Goal: Transaction & Acquisition: Purchase product/service

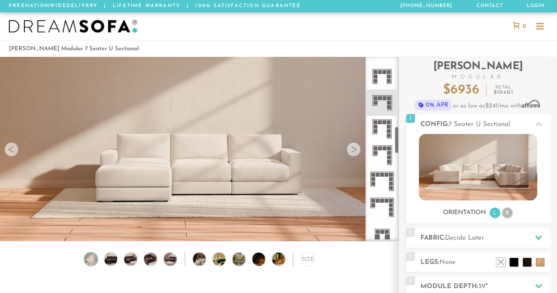
scroll to position [464, 0]
click at [379, 151] on icon at bounding box center [382, 155] width 26 height 26
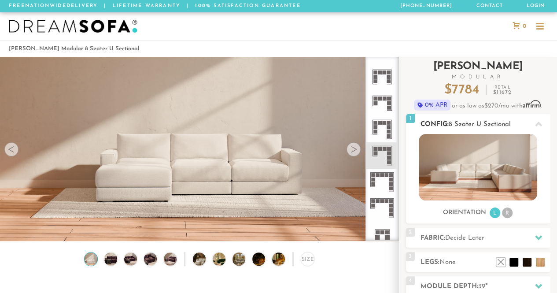
click at [509, 215] on li "R" at bounding box center [507, 212] width 11 height 11
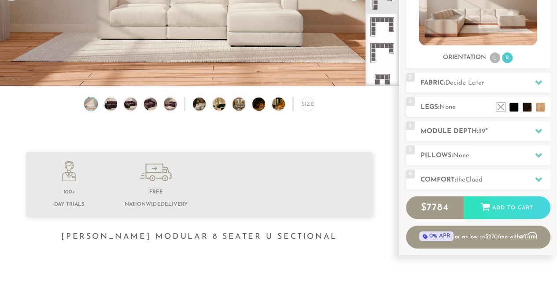
scroll to position [159, 0]
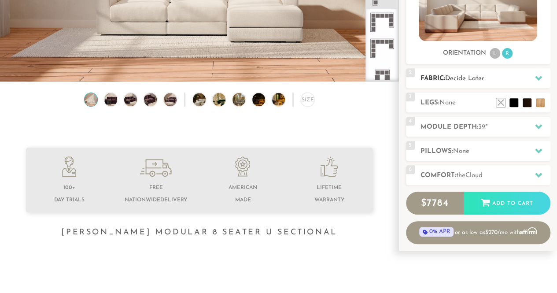
click at [483, 78] on span "Decide Later" at bounding box center [464, 78] width 39 height 7
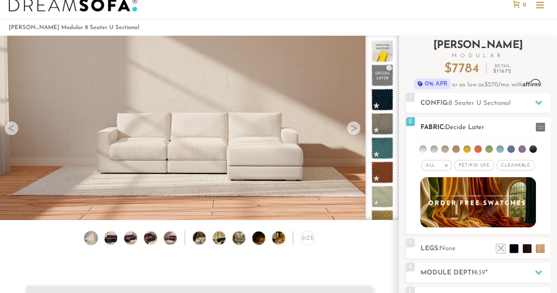
scroll to position [20, 0]
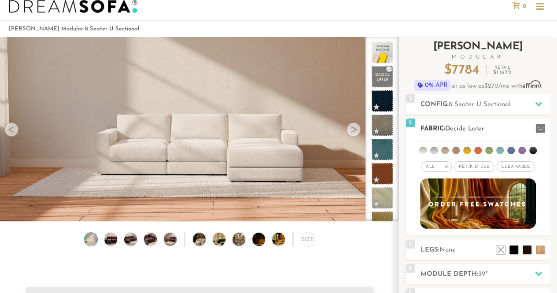
click at [487, 150] on li at bounding box center [488, 150] width 7 height 7
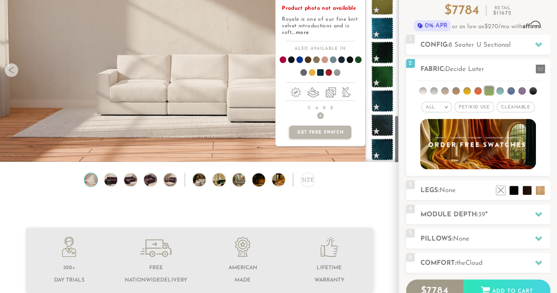
scroll to position [521, 0]
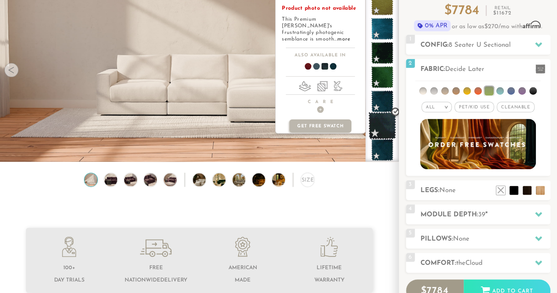
click at [381, 120] on span at bounding box center [383, 126] width 28 height 28
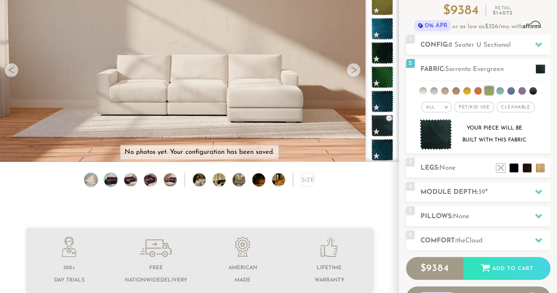
click at [113, 182] on img at bounding box center [110, 179] width 15 height 13
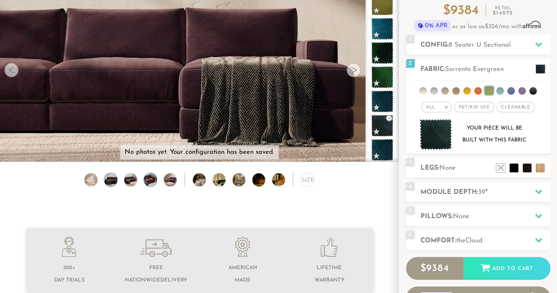
click at [145, 186] on img at bounding box center [150, 179] width 15 height 13
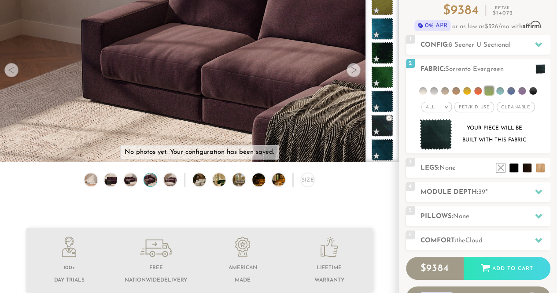
click at [153, 186] on img at bounding box center [150, 179] width 15 height 13
click at [168, 185] on img at bounding box center [169, 179] width 15 height 13
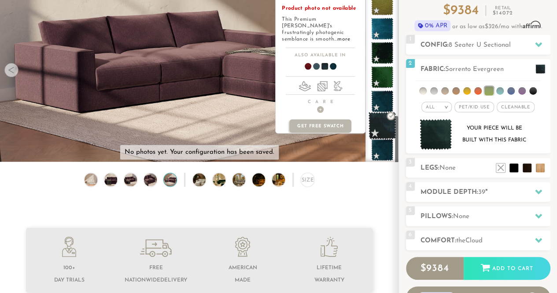
click at [380, 123] on span at bounding box center [383, 126] width 28 height 28
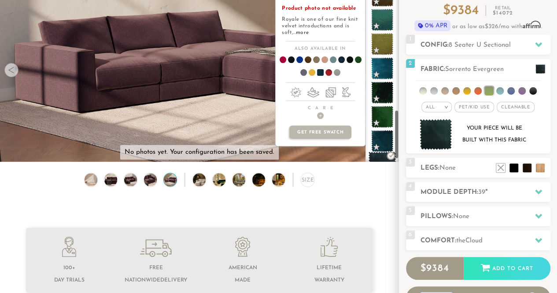
scroll to position [522, 0]
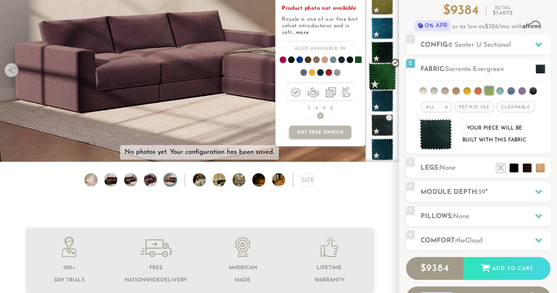
click at [387, 74] on span at bounding box center [383, 77] width 28 height 28
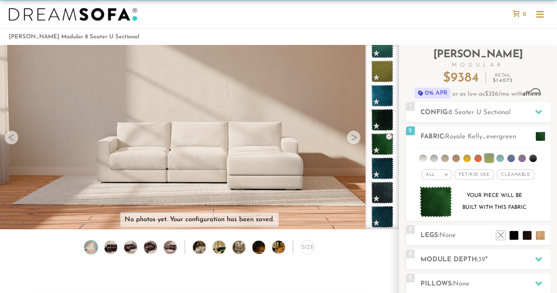
scroll to position [0, 0]
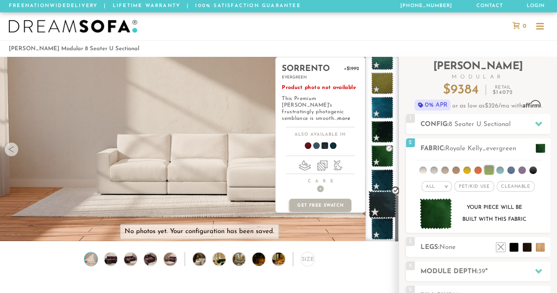
click at [375, 207] on span at bounding box center [383, 205] width 28 height 28
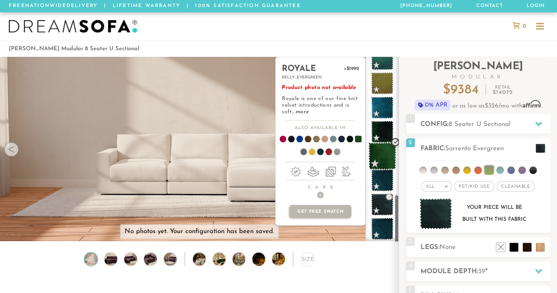
click at [382, 158] on span at bounding box center [383, 156] width 28 height 28
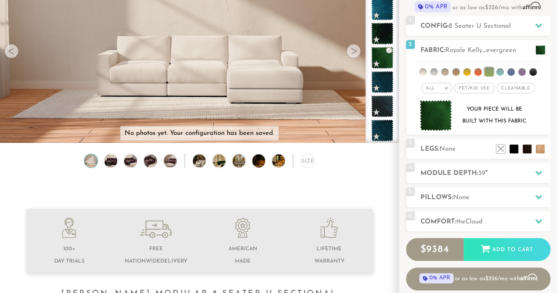
scroll to position [95, 0]
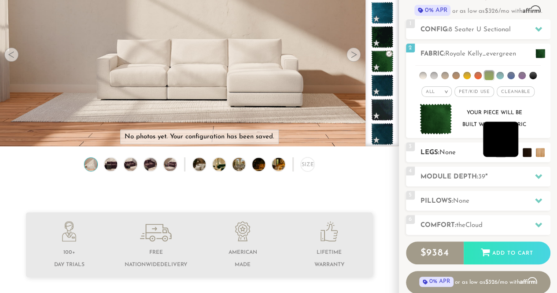
click at [512, 149] on li at bounding box center [500, 139] width 35 height 35
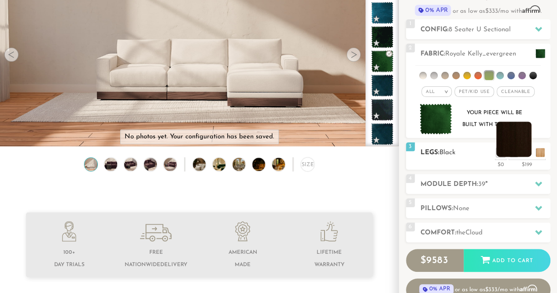
click at [523, 154] on li at bounding box center [513, 139] width 35 height 35
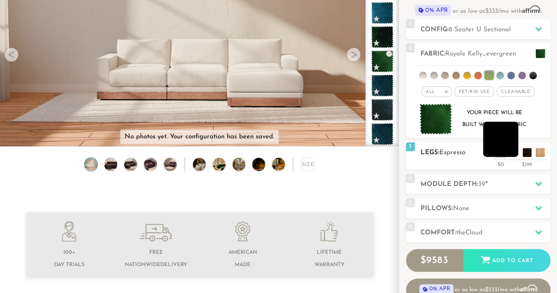
click at [510, 153] on li at bounding box center [500, 139] width 35 height 35
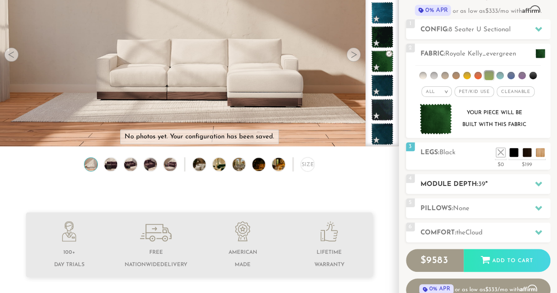
click at [478, 185] on h2 "Module Depth: 39 "" at bounding box center [486, 184] width 130 height 10
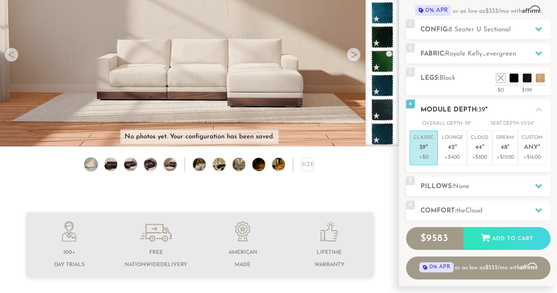
click at [478, 185] on h2 "Pillows: None" at bounding box center [486, 186] width 130 height 10
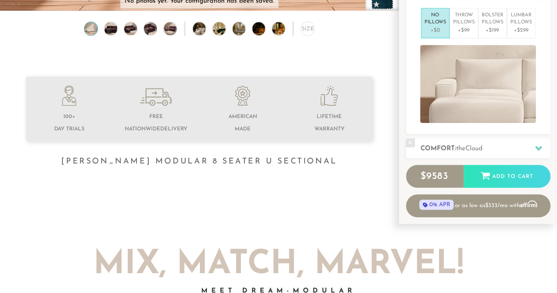
scroll to position [233, 0]
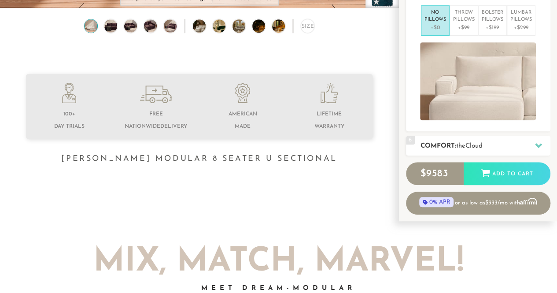
click at [480, 150] on div "6 Comfort: the Cloud soft" at bounding box center [478, 146] width 144 height 20
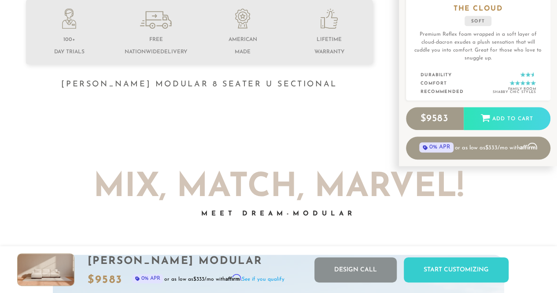
scroll to position [312, 0]
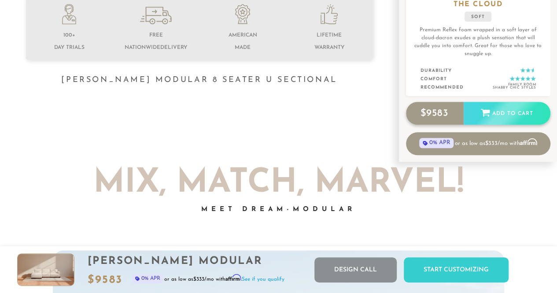
click at [496, 106] on div "$ 9583 Add to Cart" at bounding box center [478, 113] width 144 height 23
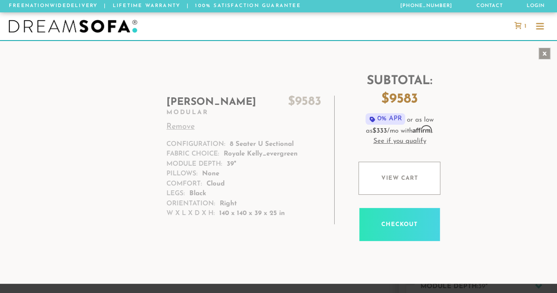
click at [546, 54] on div "x" at bounding box center [545, 54] width 12 height 12
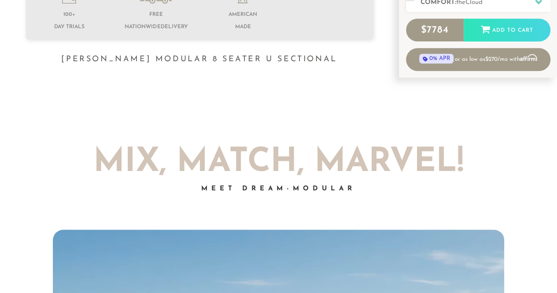
scroll to position [322, 0]
